Goal: Information Seeking & Learning: Learn about a topic

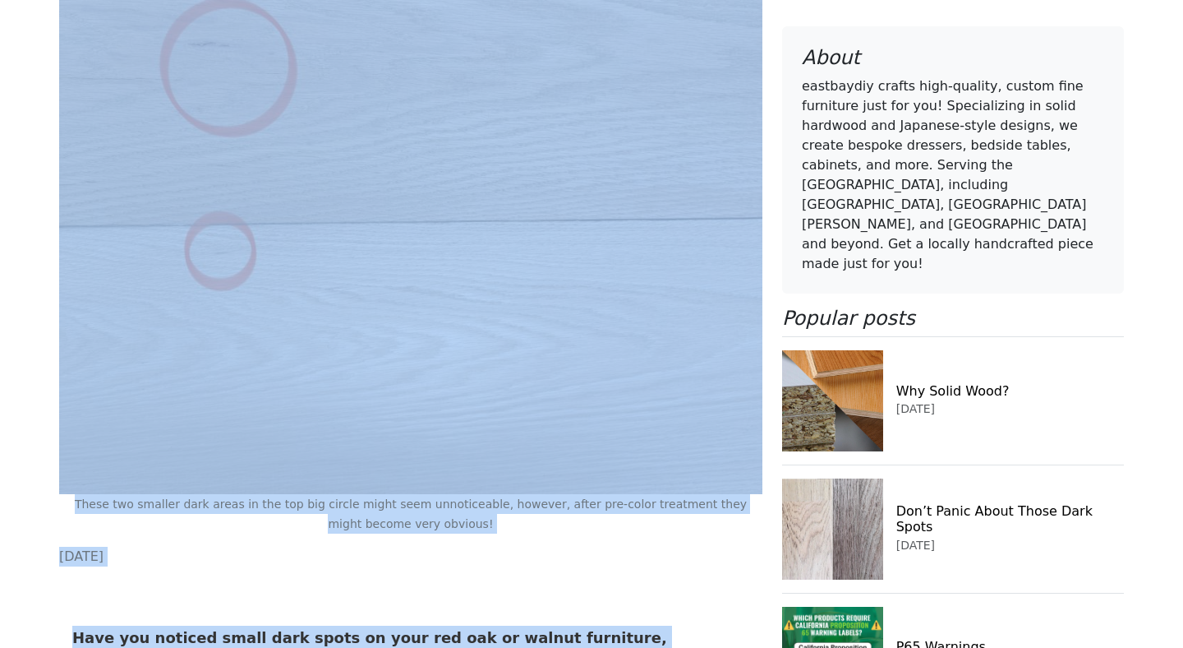
scroll to position [655, 0]
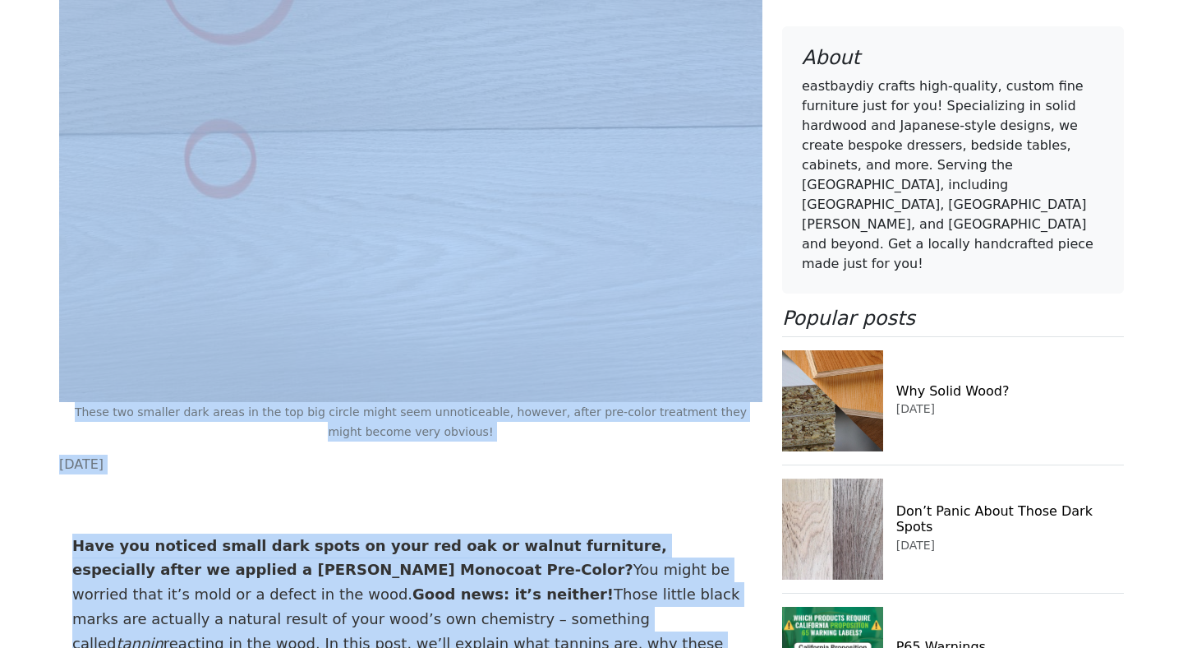
drag, startPoint x: 436, startPoint y: 426, endPoint x: 463, endPoint y: 643, distance: 219.5
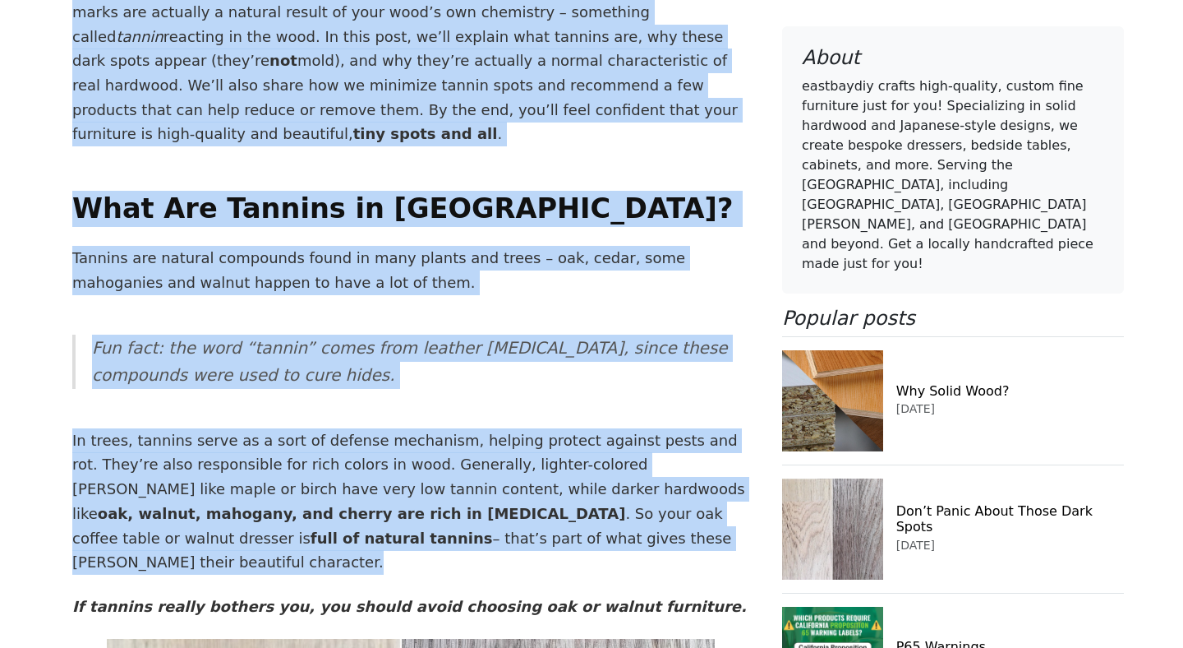
drag, startPoint x: 260, startPoint y: 444, endPoint x: 287, endPoint y: 647, distance: 204.8
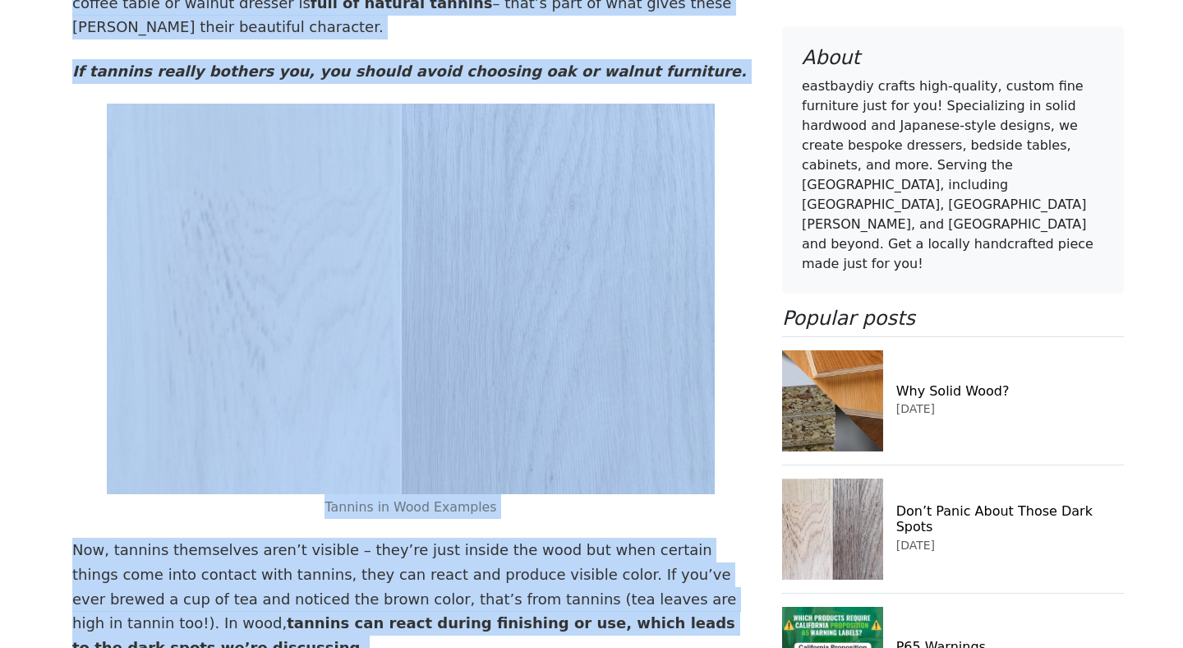
drag, startPoint x: 350, startPoint y: 296, endPoint x: 374, endPoint y: 645, distance: 350.0
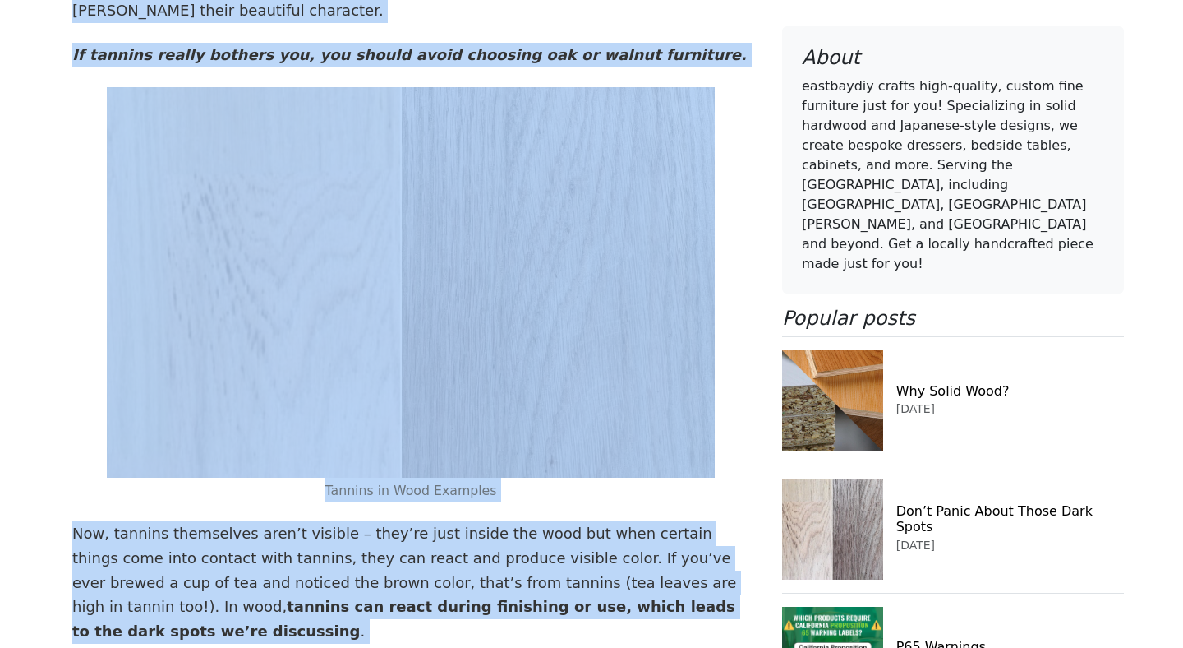
click at [246, 477] on p "Tannins in Wood Examples" at bounding box center [410, 489] width 677 height 25
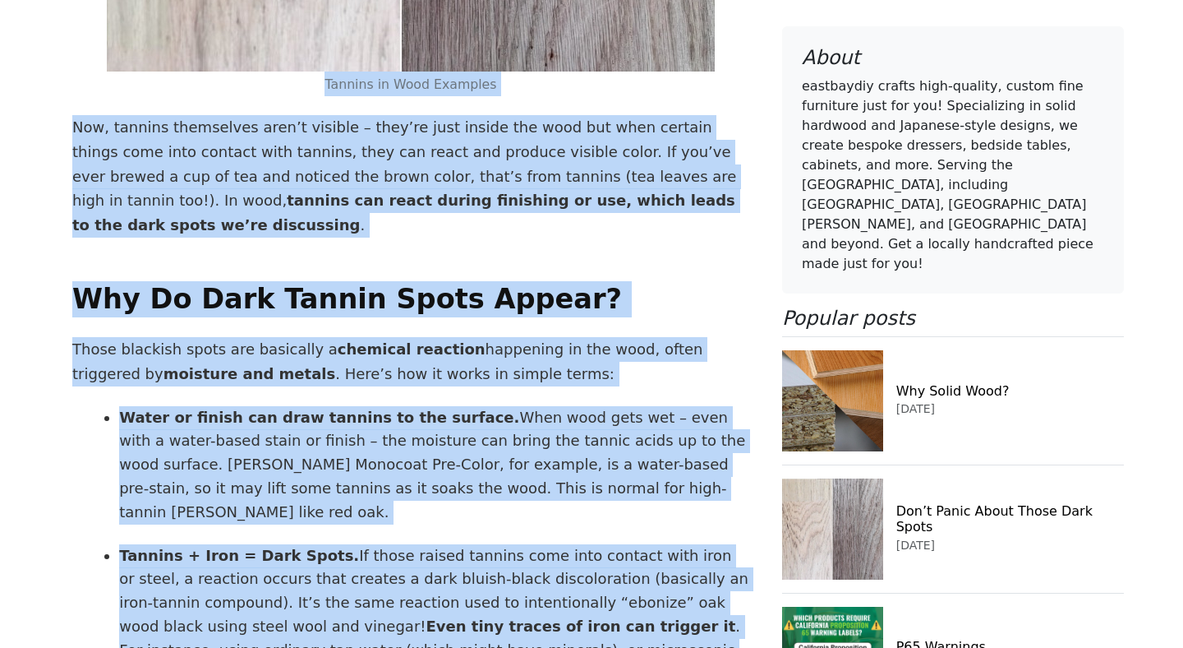
scroll to position [2300, 0]
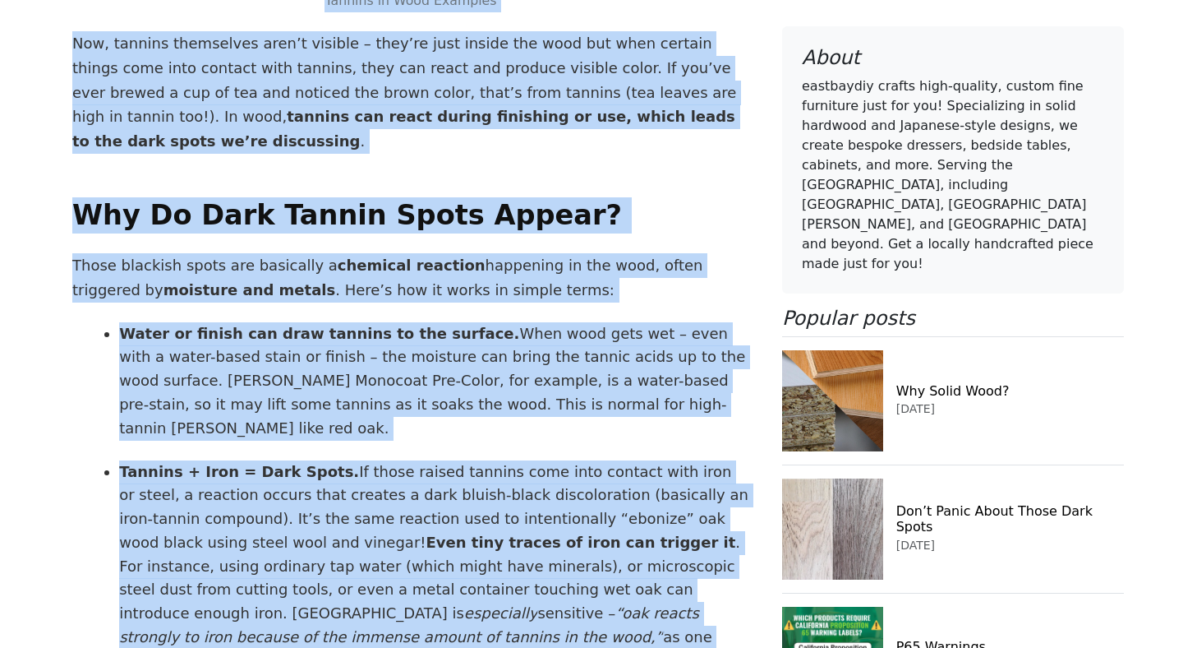
drag, startPoint x: 246, startPoint y: 392, endPoint x: 265, endPoint y: 643, distance: 251.4
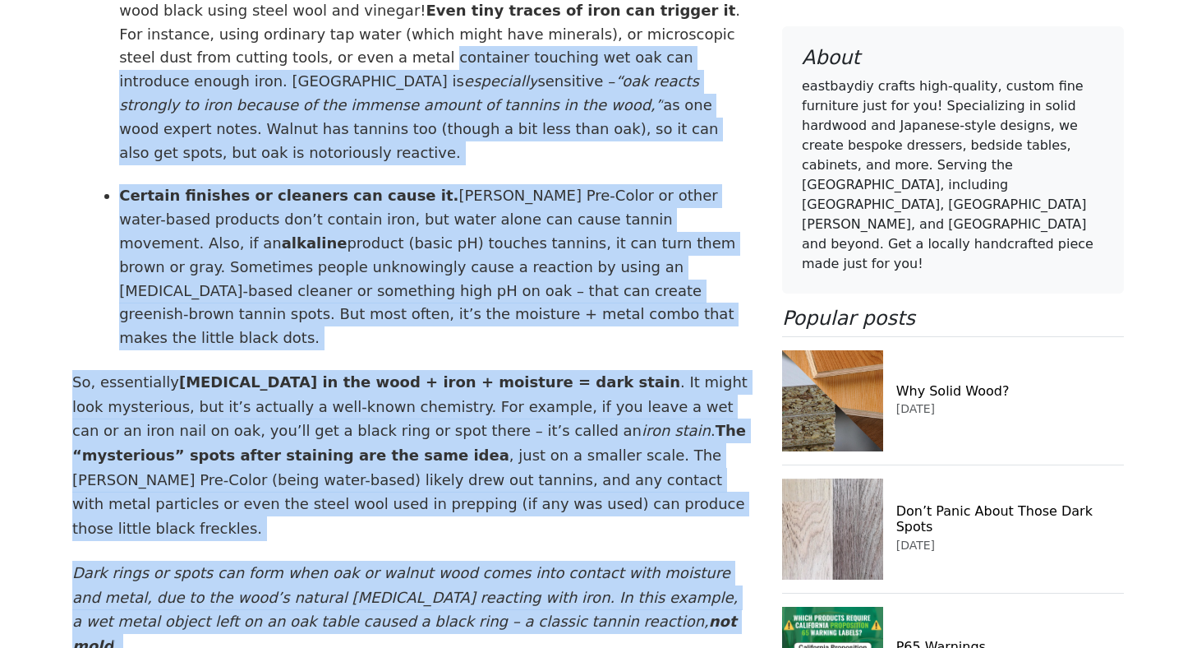
drag, startPoint x: 72, startPoint y: 447, endPoint x: 159, endPoint y: 645, distance: 216.0
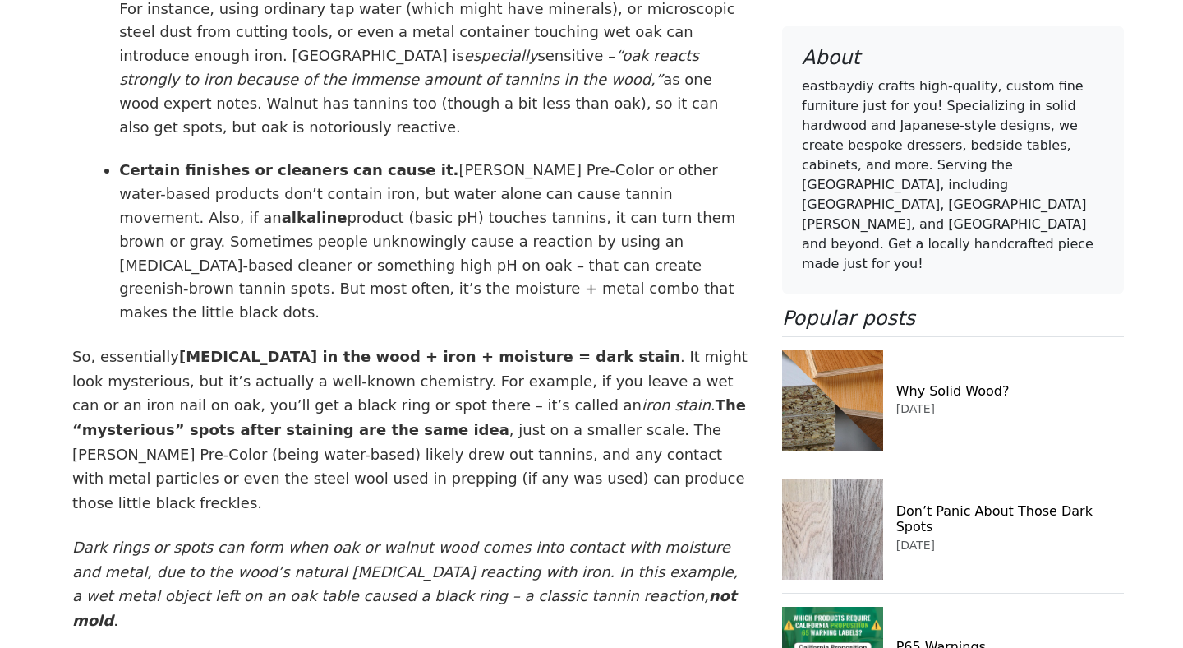
click at [366, 344] on p "So, essentially [MEDICAL_DATA] in the wood + iron + moisture = dark stain . It …" at bounding box center [410, 429] width 677 height 171
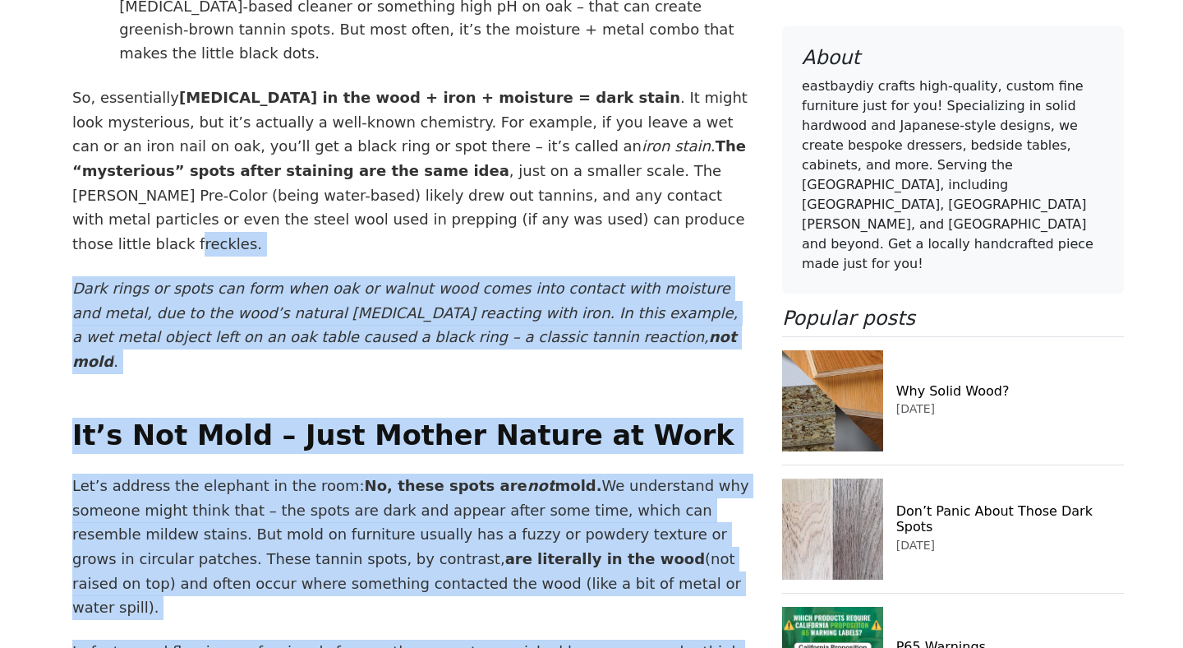
scroll to position [3176, 0]
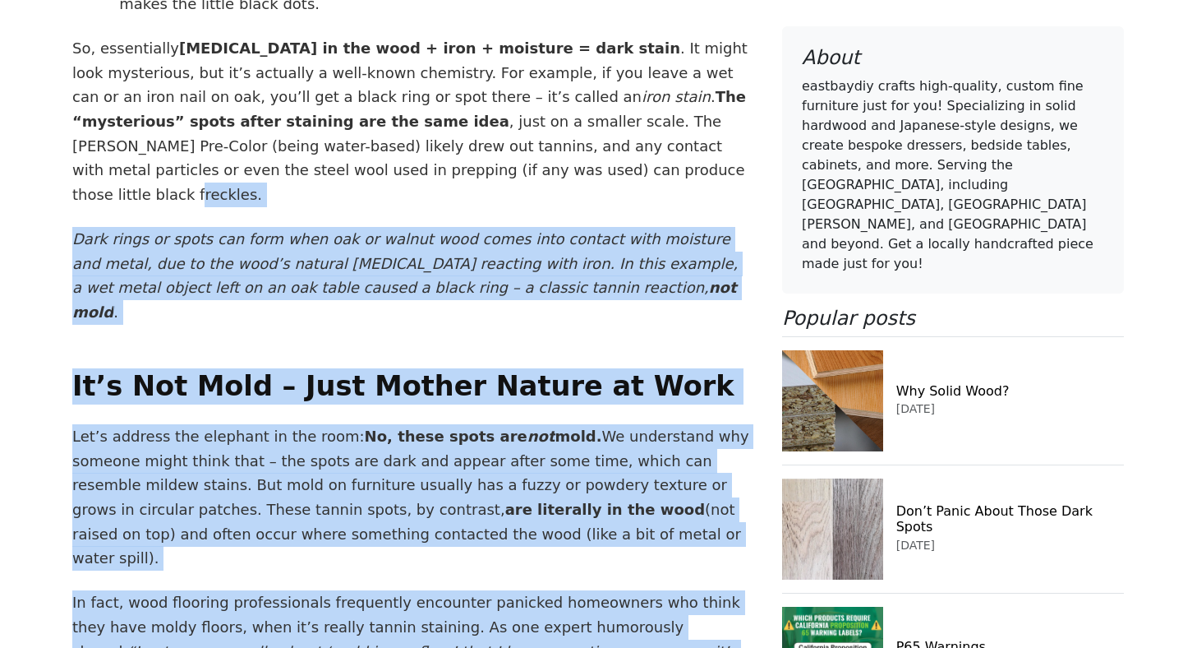
drag, startPoint x: 366, startPoint y: 289, endPoint x: 391, endPoint y: 644, distance: 355.9
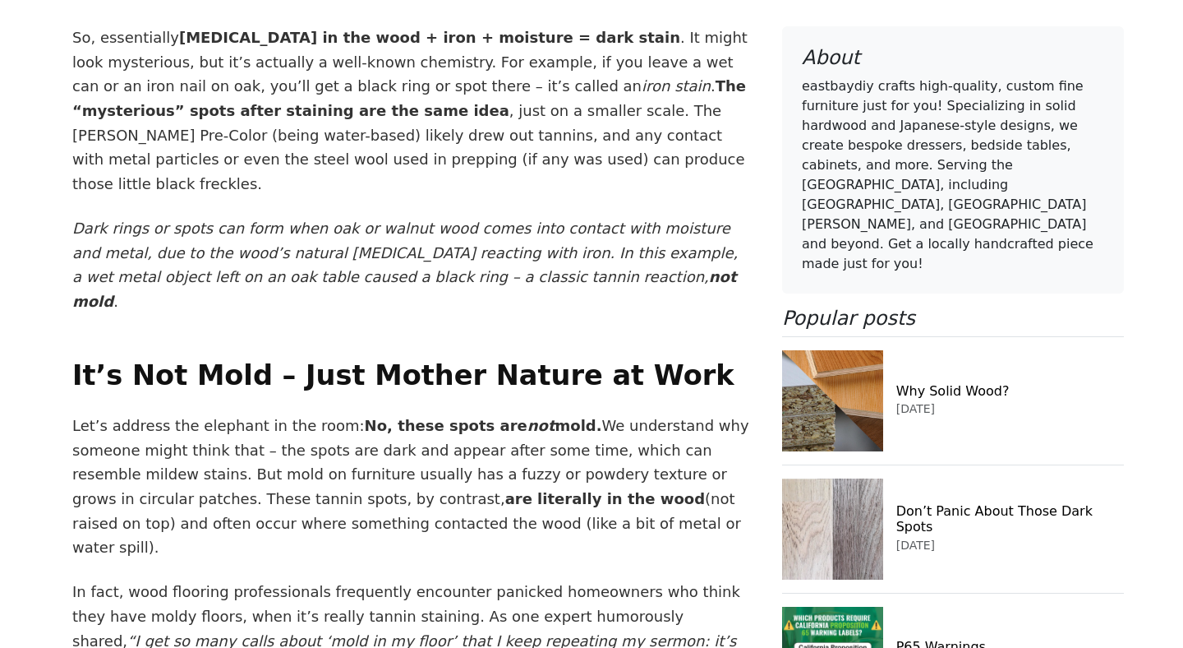
click at [478, 413] on p "Let’s address the elephant in the room: No, these spots are not mold. We unders…" at bounding box center [410, 486] width 677 height 146
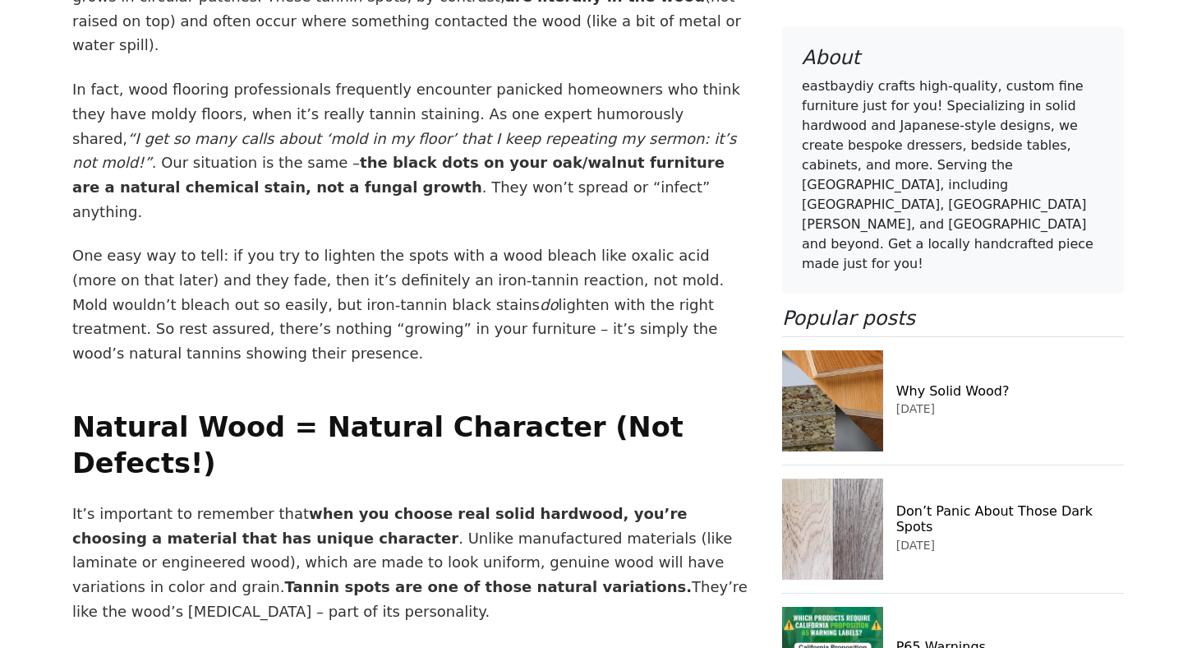
scroll to position [3721, 0]
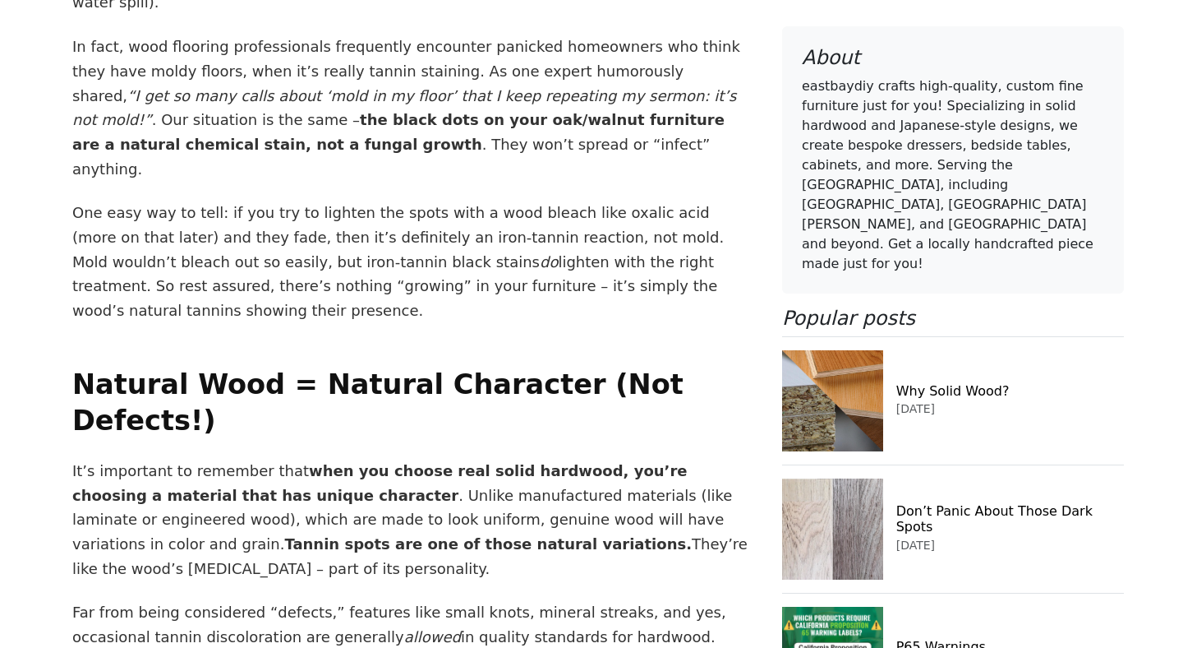
drag, startPoint x: 478, startPoint y: 277, endPoint x: 519, endPoint y: 647, distance: 372.0
click at [519, 647] on article "Have you noticed small dark spots on your red oak or walnut furniture, especial…" at bounding box center [410, 422] width 703 height 6006
click at [482, 366] on article "Have you noticed small dark spots on your red oak or walnut furniture, especial…" at bounding box center [410, 422] width 703 height 6006
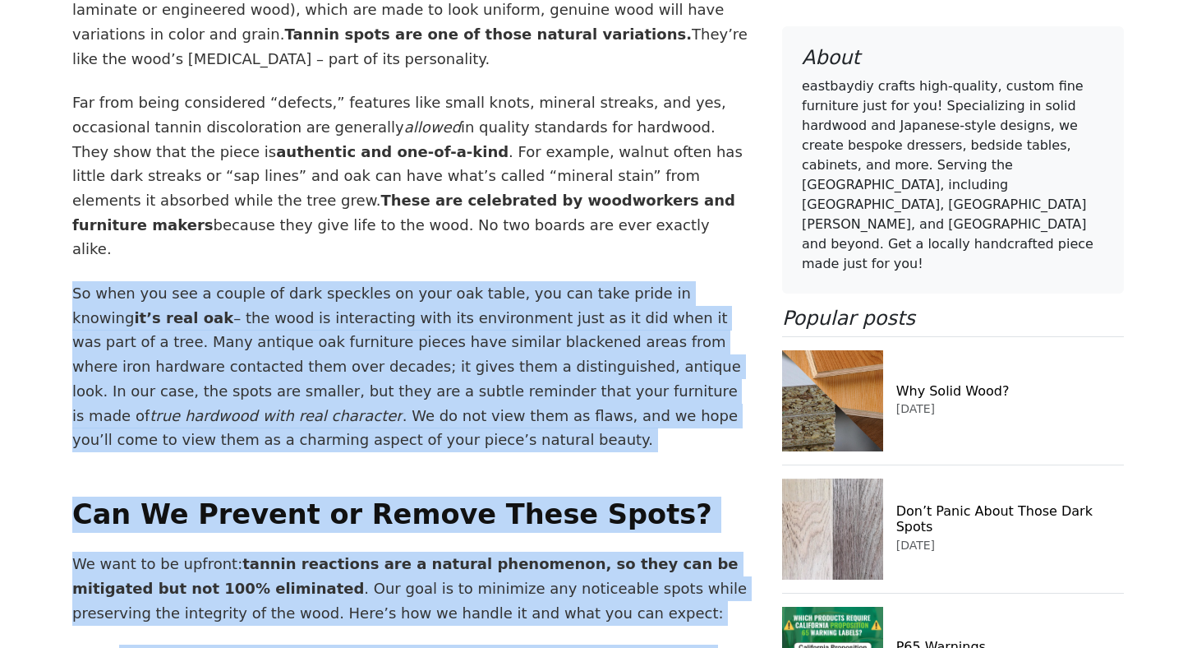
drag, startPoint x: 482, startPoint y: 366, endPoint x: 489, endPoint y: 643, distance: 277.0
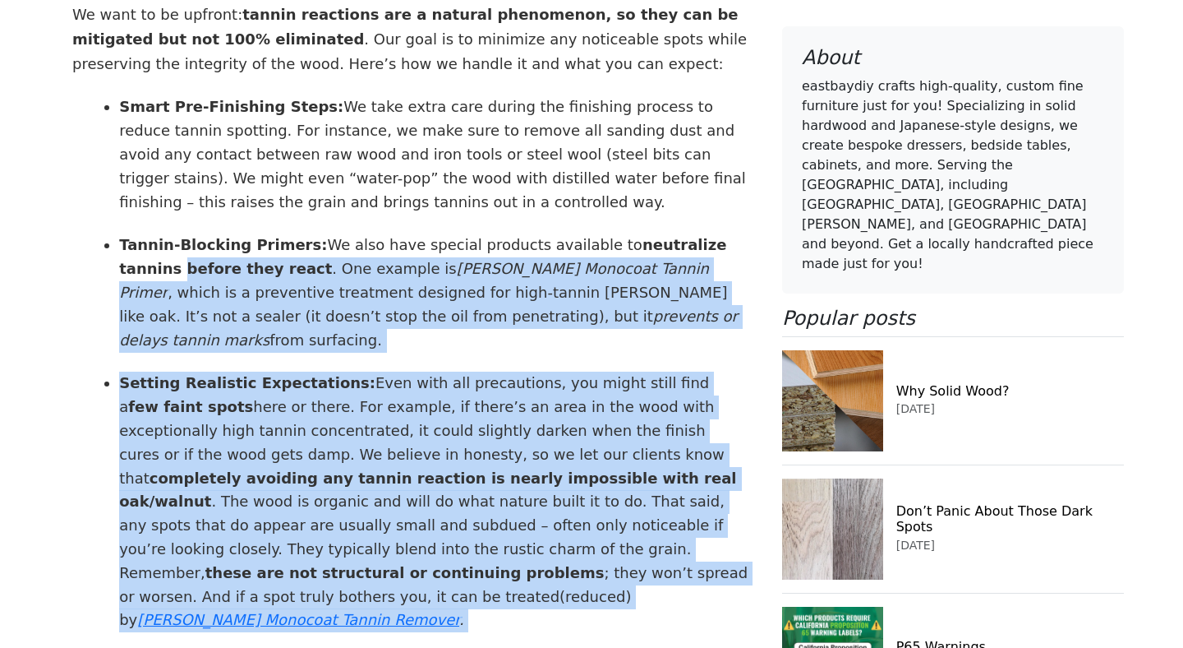
drag, startPoint x: 53, startPoint y: 353, endPoint x: 148, endPoint y: 647, distance: 309.2
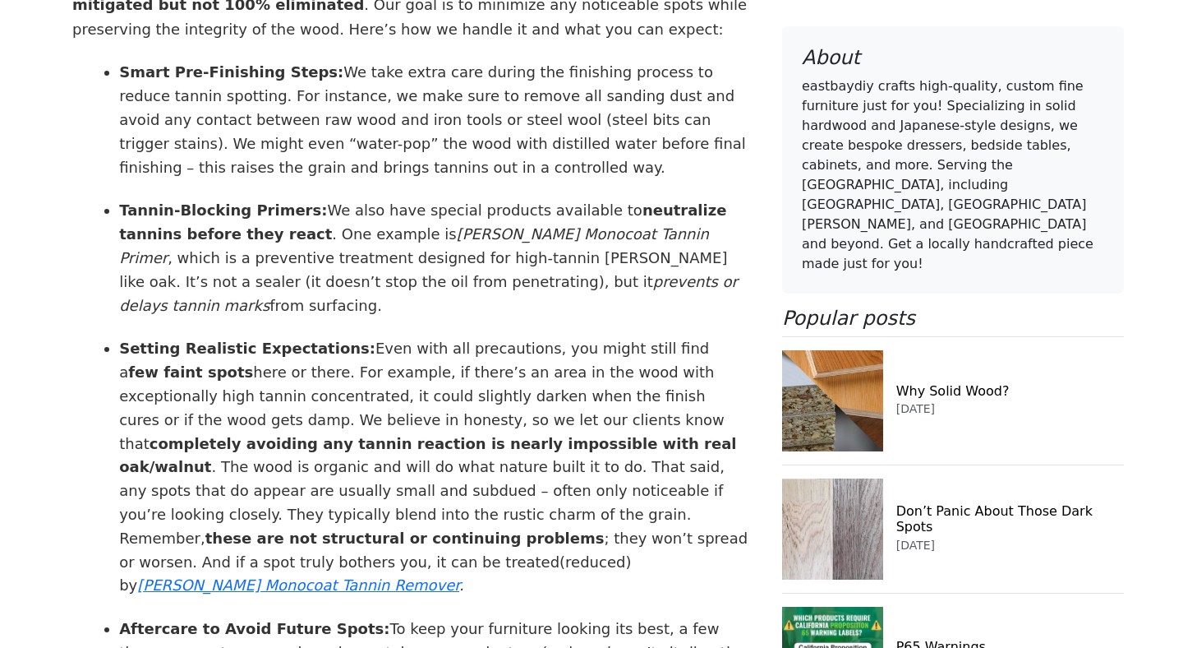
click at [102, 214] on ul "Smart Pre-Finishing Steps: We take extra care during the finishing process to r…" at bounding box center [421, 469] width 657 height 817
